Goal: Task Accomplishment & Management: Manage account settings

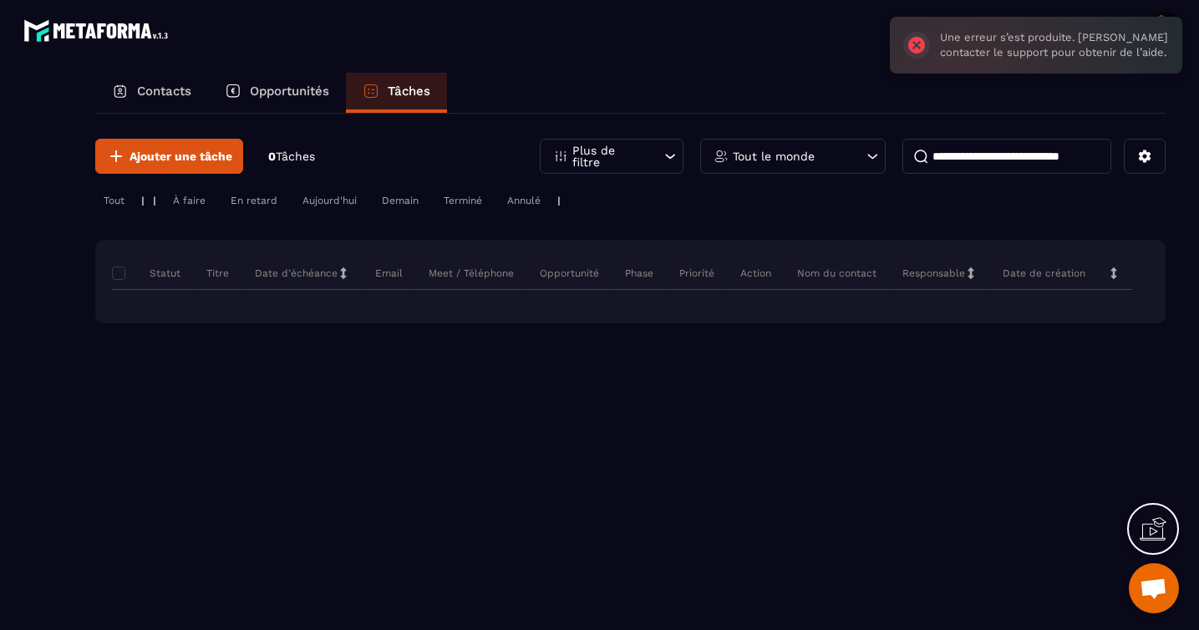
click at [754, 58] on section "Contacts Opportunités Tâches Ajouter une tâche 0 Tâches Plus de filtre Tout le …" at bounding box center [599, 367] width 1199 height 622
click at [915, 53] on div "Une erreur s’est produite. [PERSON_NAME] contacter le support pour obtenir de l…" at bounding box center [1036, 45] width 292 height 57
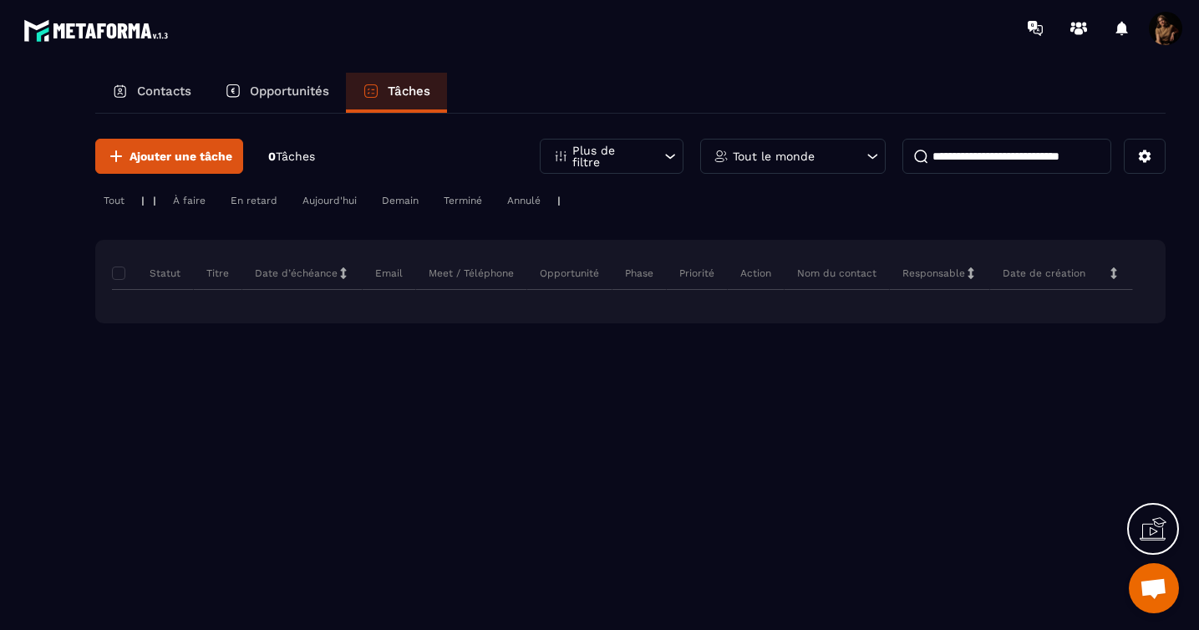
click at [131, 31] on img at bounding box center [98, 30] width 150 height 31
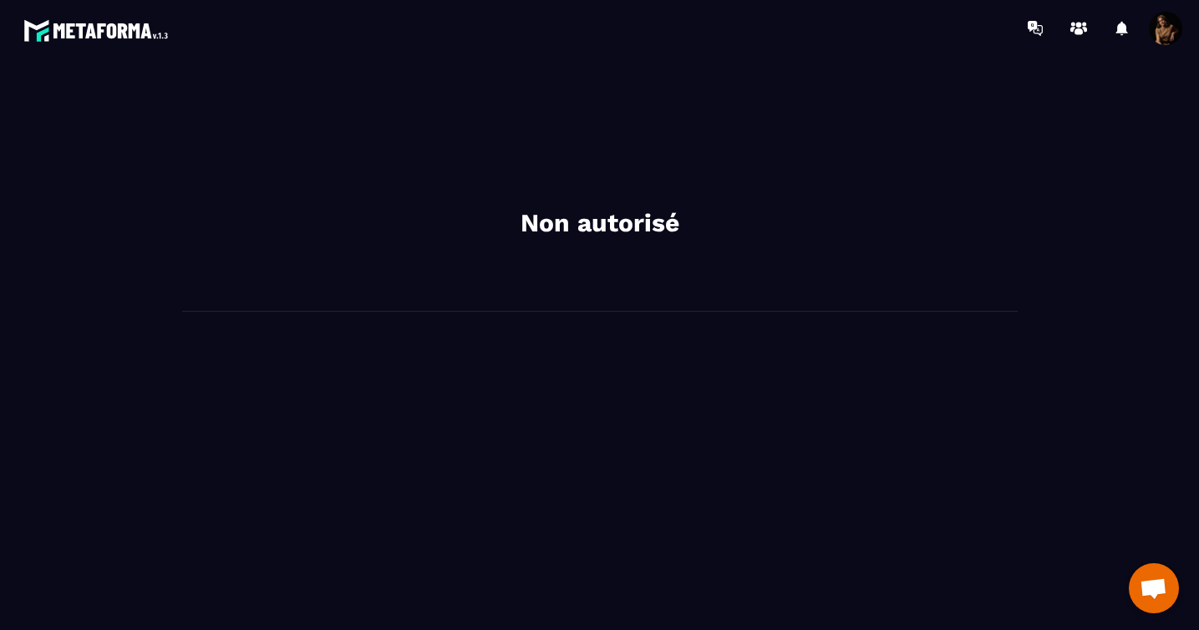
click at [94, 15] on img at bounding box center [98, 30] width 150 height 31
click at [1174, 23] on span at bounding box center [1165, 28] width 33 height 33
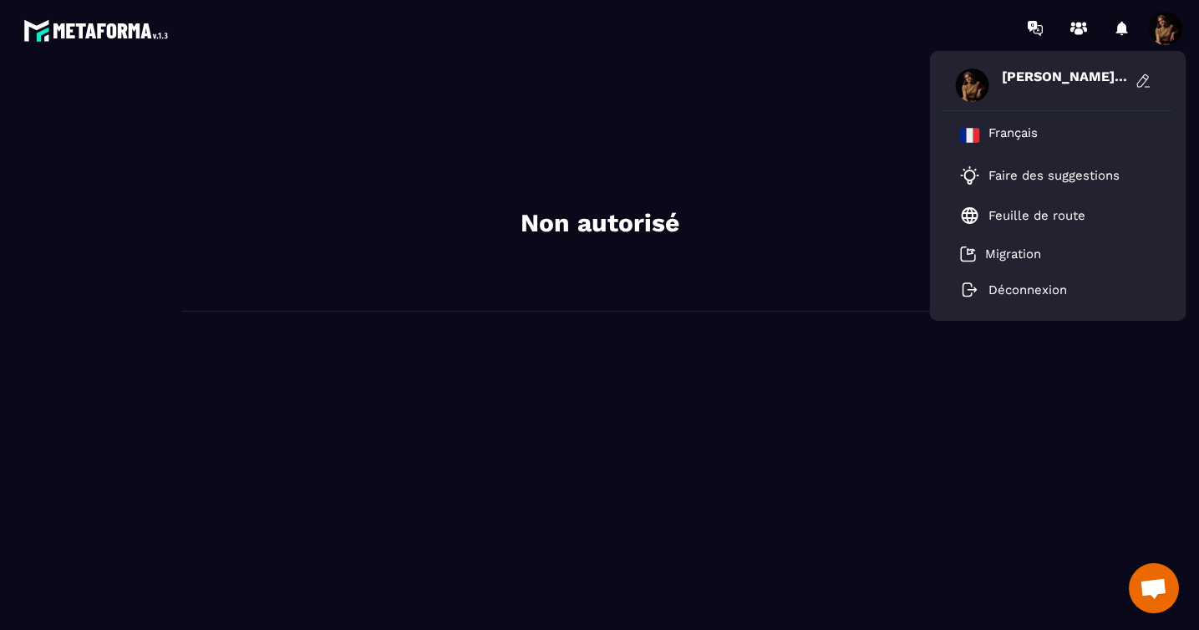
click at [833, 129] on div "Non autorisé" at bounding box center [599, 192] width 835 height 239
